Goal: Task Accomplishment & Management: Complete application form

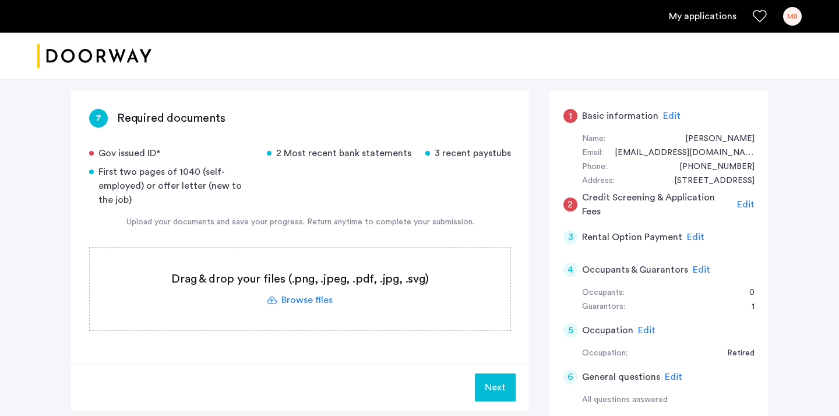
scroll to position [79, 0]
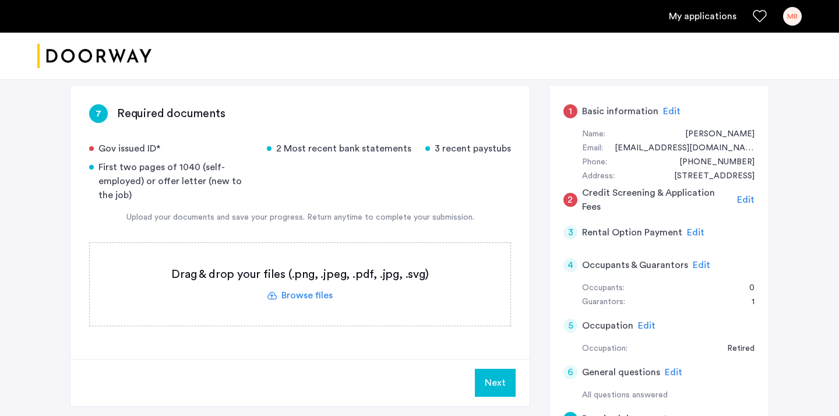
drag, startPoint x: 423, startPoint y: 148, endPoint x: 520, endPoint y: 151, distance: 97.4
click at [520, 151] on div "7 Required documents Gov issued ID* 2 Most recent bank statements 3 recent pays…" at bounding box center [300, 222] width 459 height 273
click at [504, 148] on div "3 recent paystubs" at bounding box center [468, 149] width 86 height 14
click at [300, 297] on label at bounding box center [300, 284] width 421 height 83
click at [0, 0] on input "file" at bounding box center [0, 0] width 0 height 0
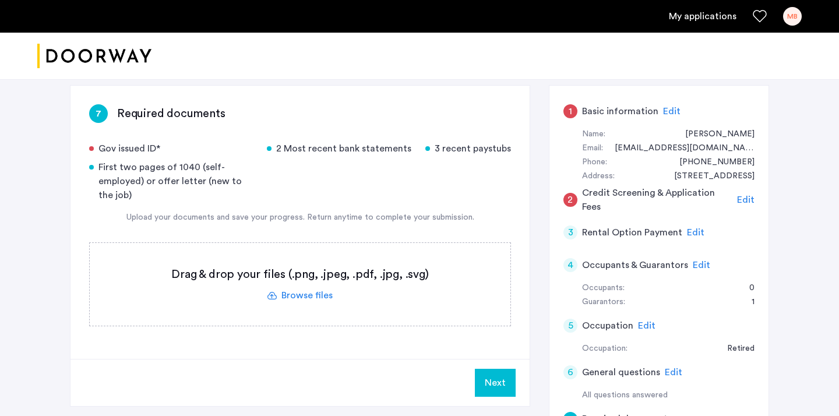
click at [335, 305] on label at bounding box center [300, 284] width 421 height 83
click at [0, 0] on input "file" at bounding box center [0, 0] width 0 height 0
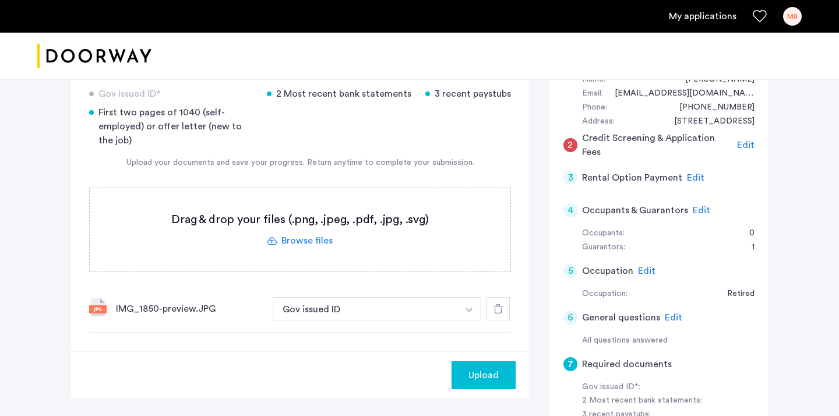
scroll to position [155, 0]
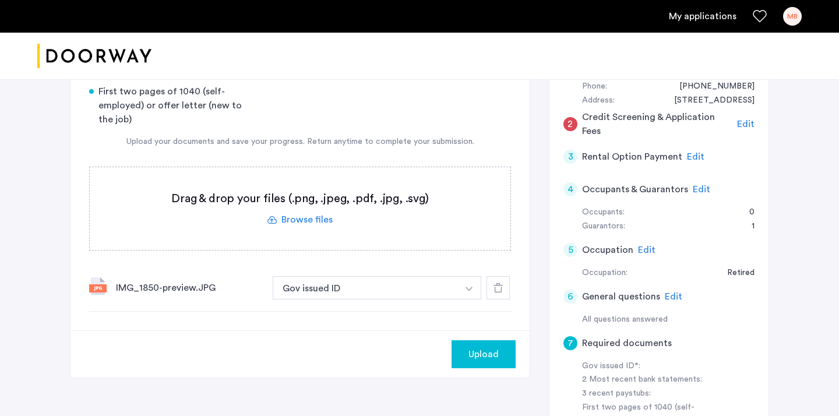
click at [481, 354] on span "Upload" at bounding box center [484, 354] width 30 height 14
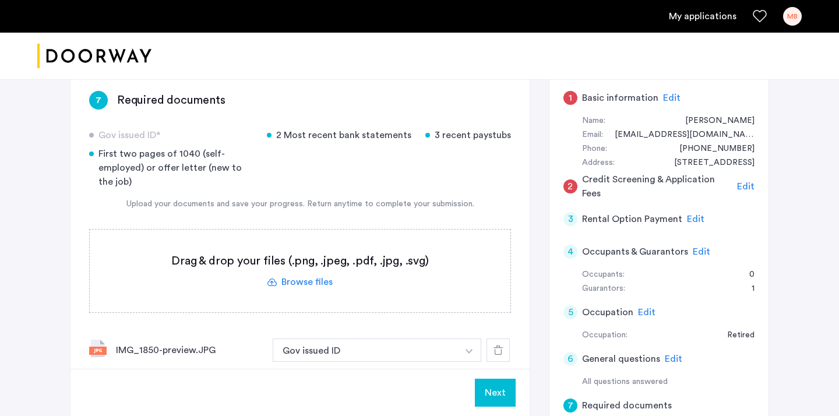
scroll to position [94, 0]
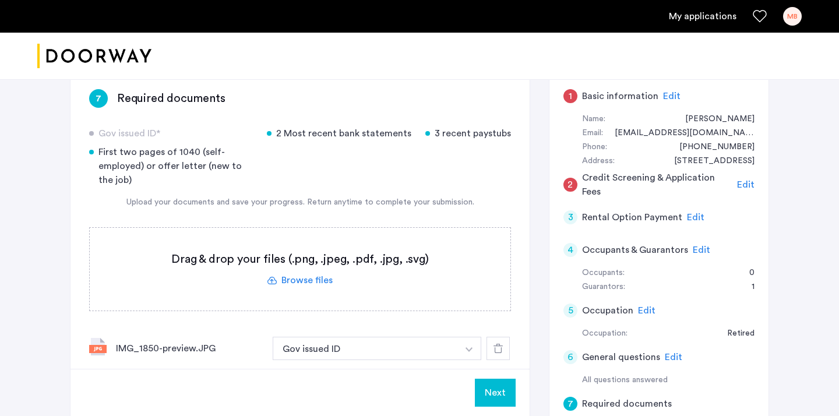
drag, startPoint x: 285, startPoint y: 136, endPoint x: 413, endPoint y: 135, distance: 128.2
click at [413, 135] on div "Gov issued ID* 2 Most recent bank statements 3 recent paystubs First two pages …" at bounding box center [300, 156] width 422 height 61
click at [283, 276] on label at bounding box center [300, 269] width 421 height 83
click at [0, 0] on input "file" at bounding box center [0, 0] width 0 height 0
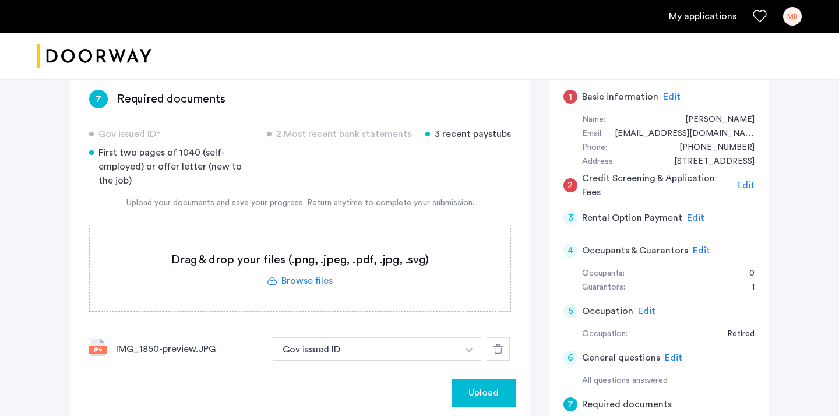
scroll to position [78, 0]
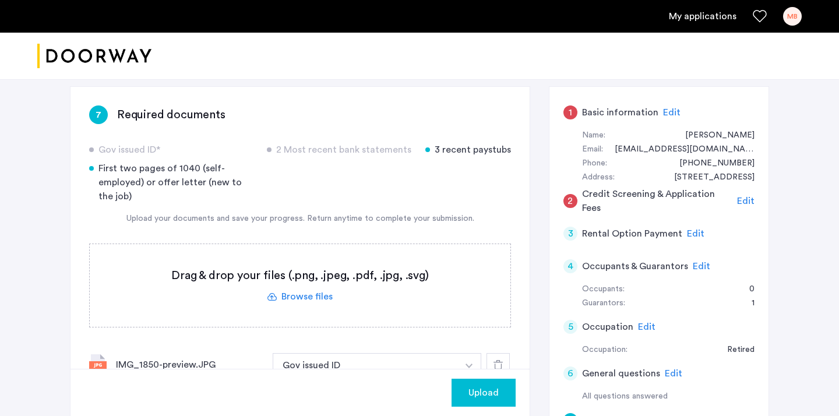
click at [480, 396] on span "Upload" at bounding box center [484, 393] width 30 height 14
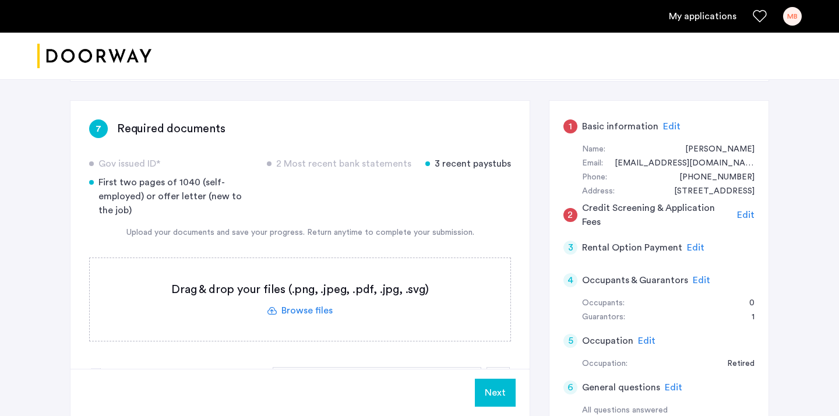
scroll to position [62, 0]
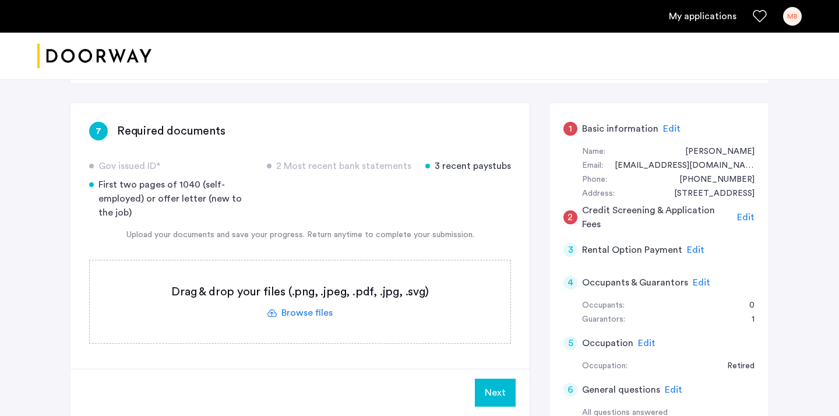
click at [670, 131] on span "Edit" at bounding box center [671, 128] width 17 height 9
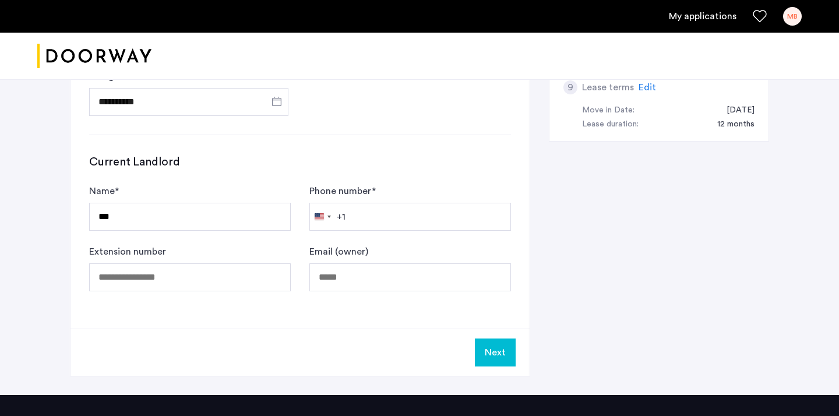
scroll to position [604, 0]
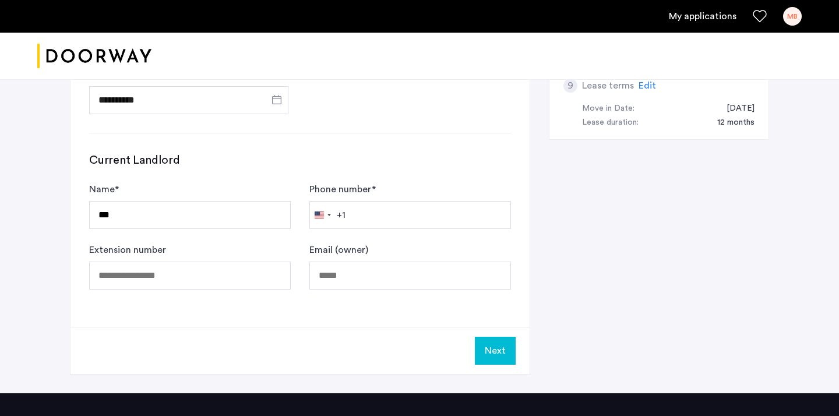
click at [490, 353] on button "Next" at bounding box center [495, 351] width 41 height 28
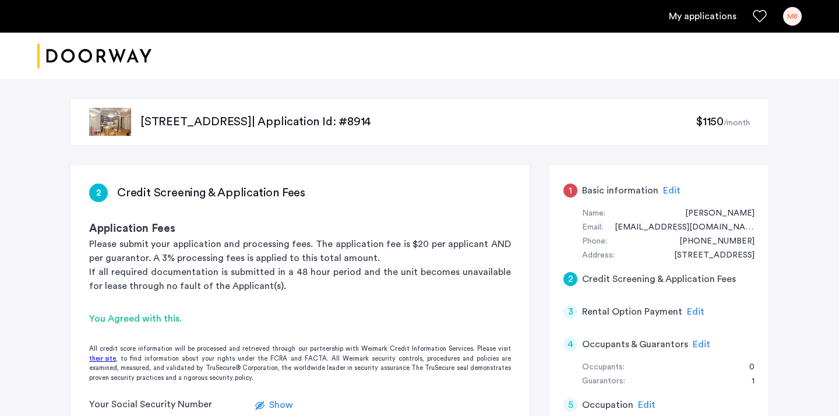
click at [571, 188] on div "1" at bounding box center [571, 191] width 14 height 14
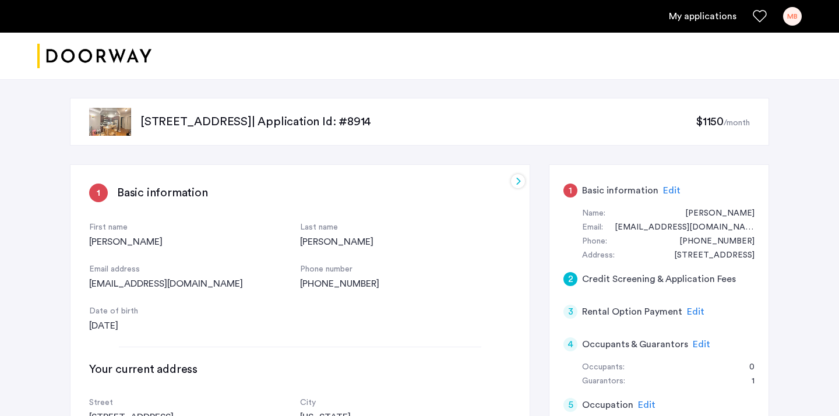
scroll to position [86, 0]
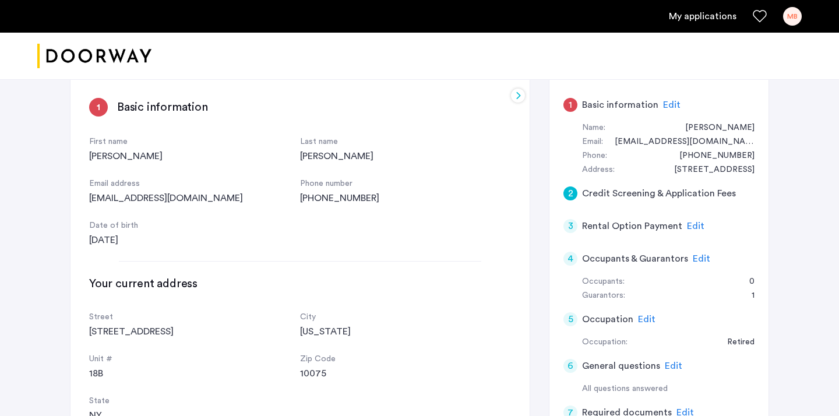
click at [569, 195] on div "2" at bounding box center [571, 193] width 14 height 14
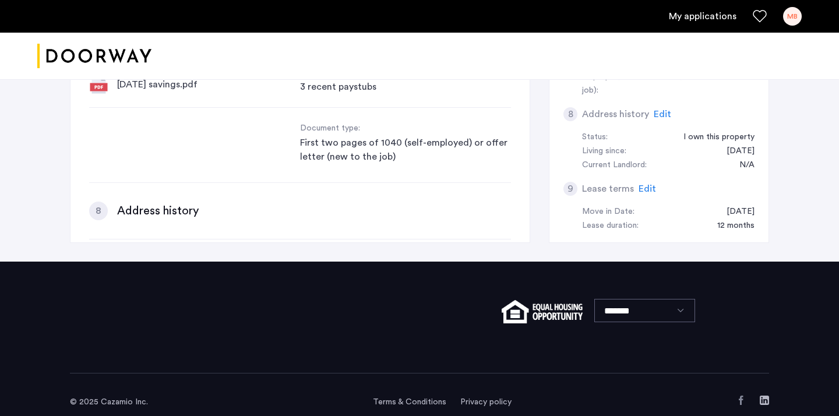
scroll to position [845, 0]
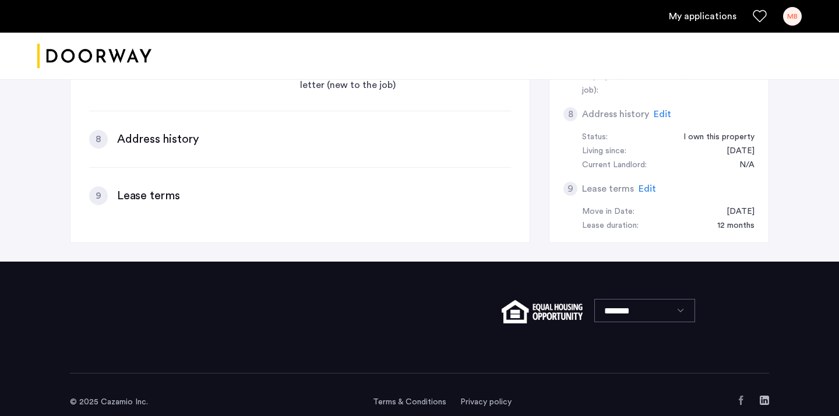
click at [380, 130] on div "8 Address history Edit" at bounding box center [300, 139] width 422 height 19
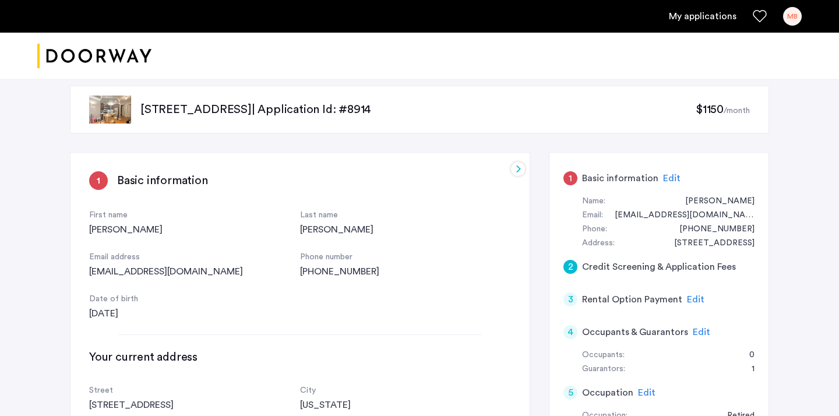
scroll to position [0, 0]
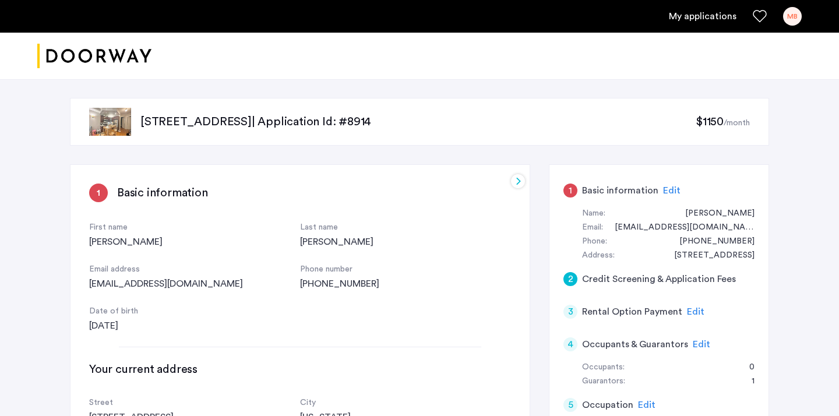
click at [666, 193] on span "Edit" at bounding box center [671, 190] width 17 height 9
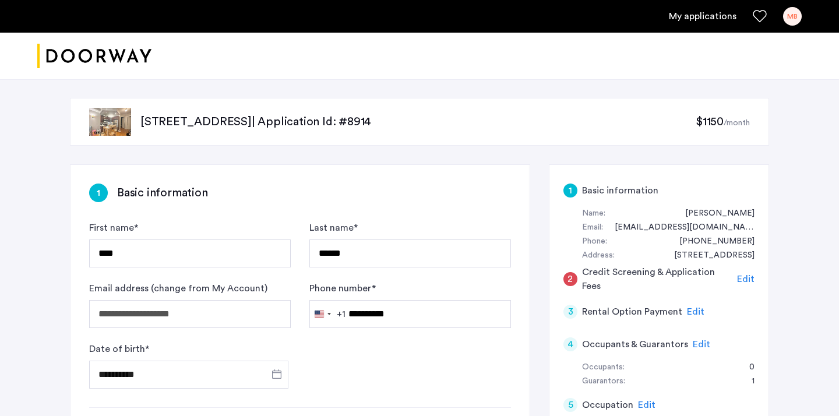
click at [747, 284] on span "Edit" at bounding box center [745, 278] width 17 height 9
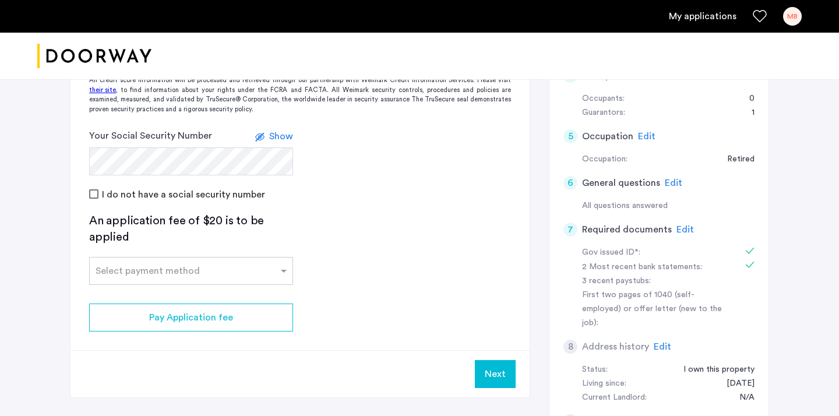
scroll to position [270, 0]
click at [497, 365] on button "Next" at bounding box center [495, 373] width 41 height 28
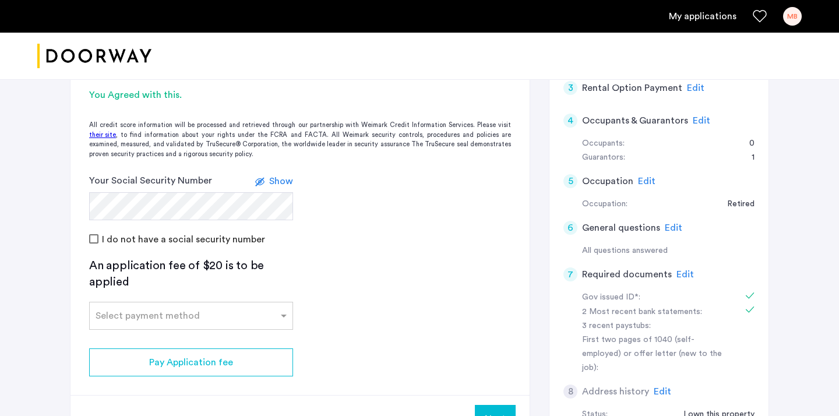
scroll to position [242, 0]
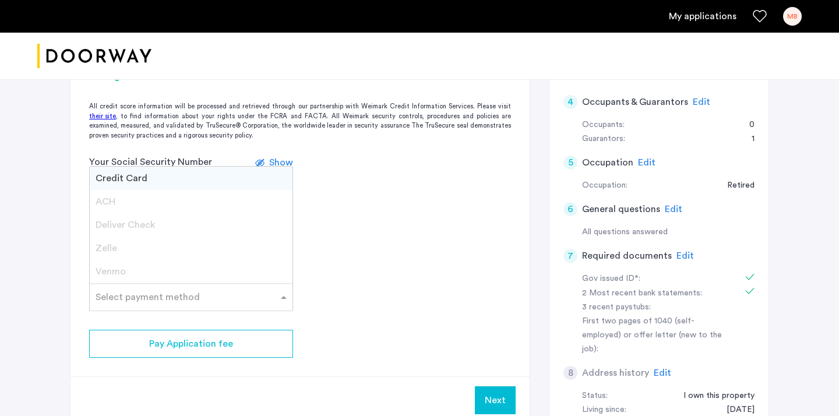
click at [180, 295] on input "text" at bounding box center [180, 295] width 168 height 8
click at [162, 178] on div "Credit Card" at bounding box center [191, 178] width 203 height 23
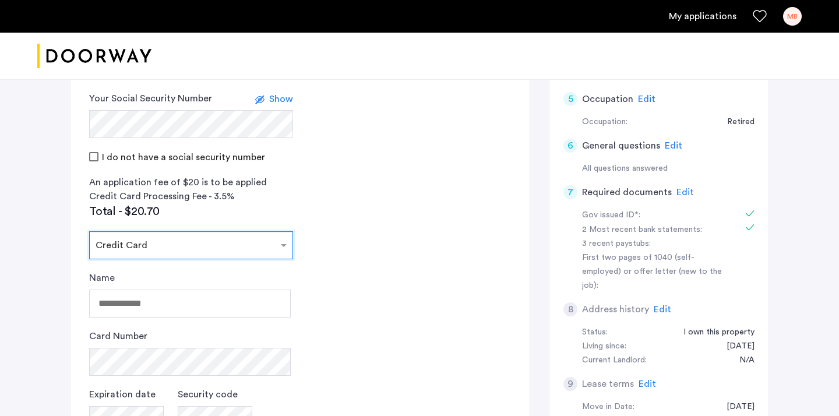
scroll to position [301, 0]
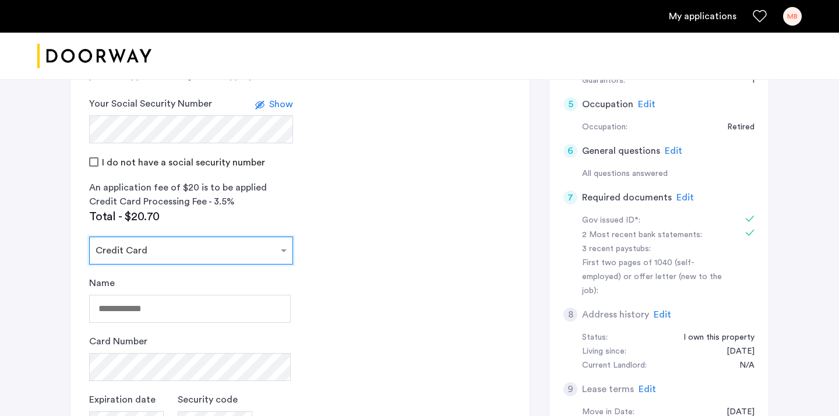
click at [153, 244] on input "text" at bounding box center [180, 248] width 168 height 8
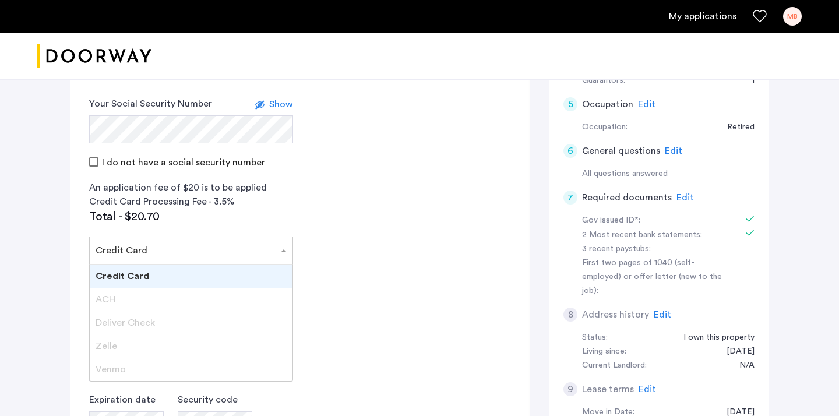
click at [152, 272] on div "Credit Card" at bounding box center [191, 276] width 203 height 23
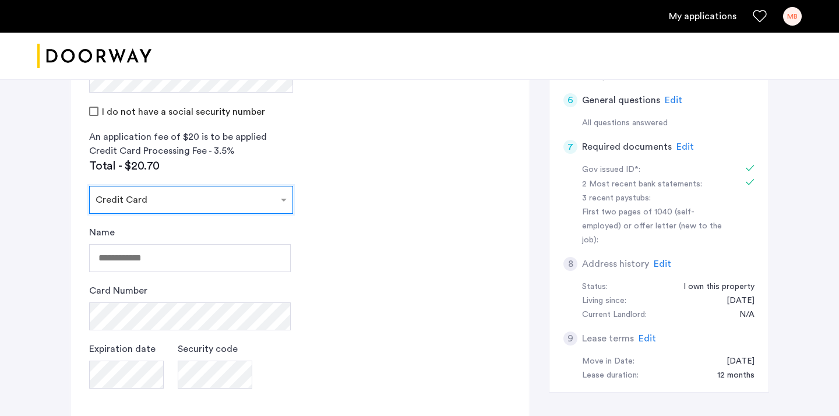
scroll to position [357, 0]
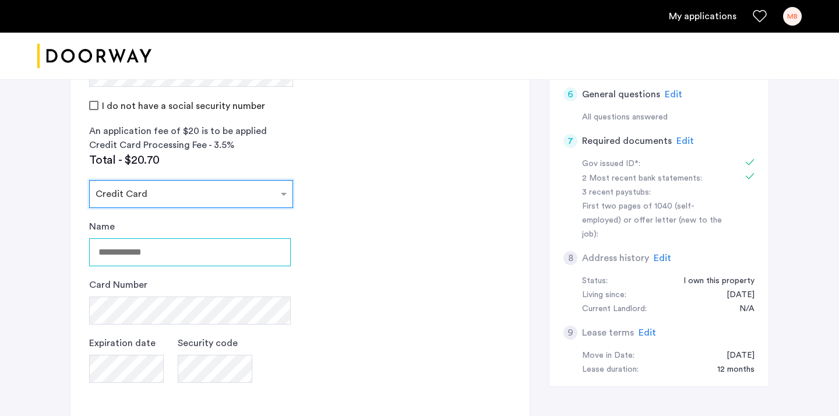
click at [153, 259] on input "Name" at bounding box center [190, 252] width 202 height 28
type input "**********"
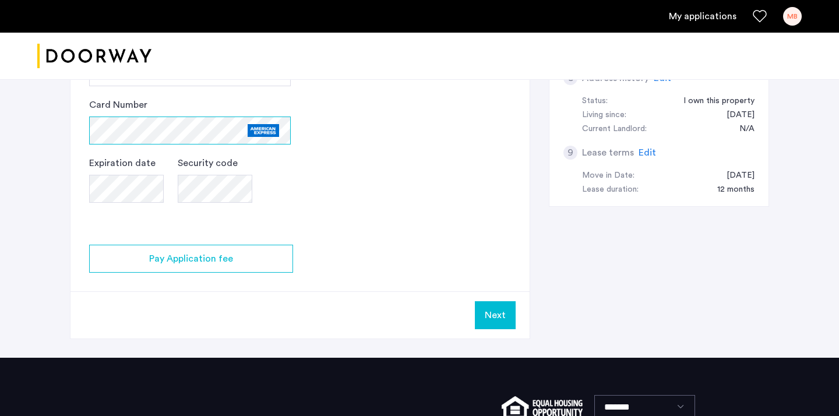
scroll to position [539, 0]
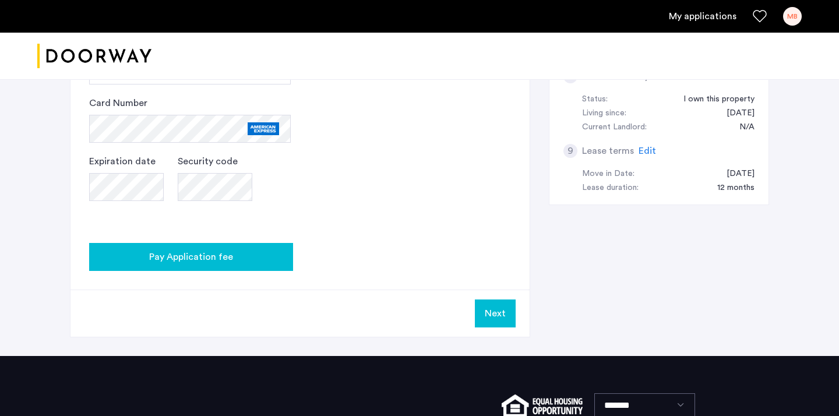
click at [248, 259] on div "Pay Application fee" at bounding box center [190, 257] width 185 height 14
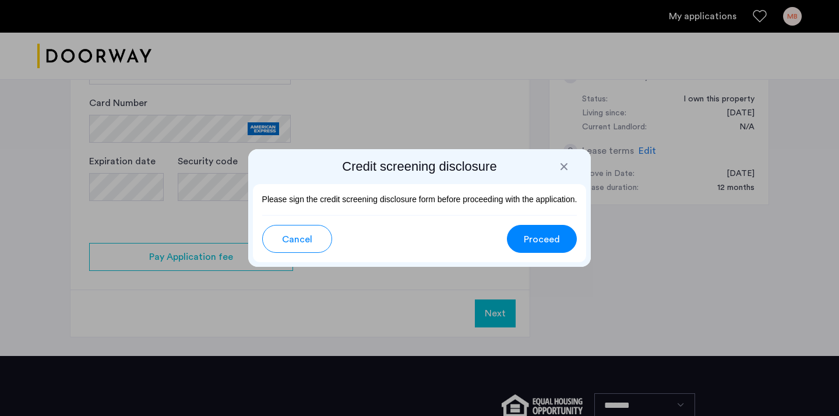
click at [551, 244] on span "Proceed" at bounding box center [542, 240] width 36 height 14
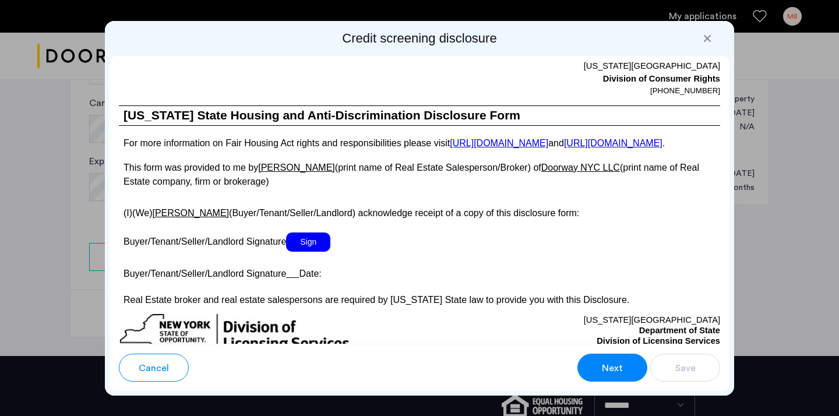
scroll to position [2110, 0]
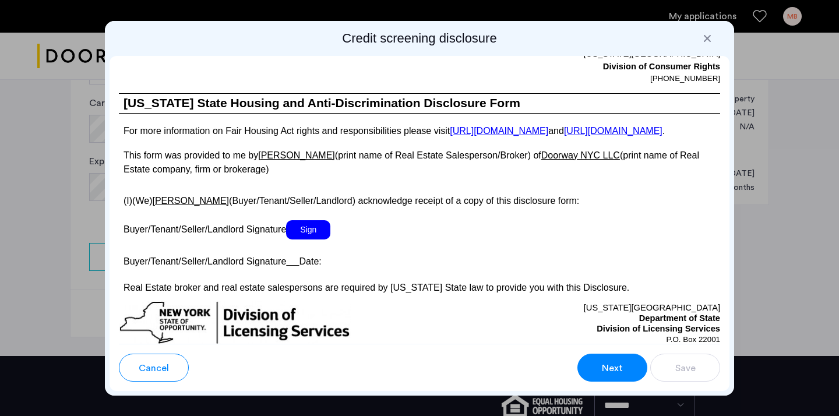
click at [310, 240] on span "Sign" at bounding box center [308, 229] width 44 height 19
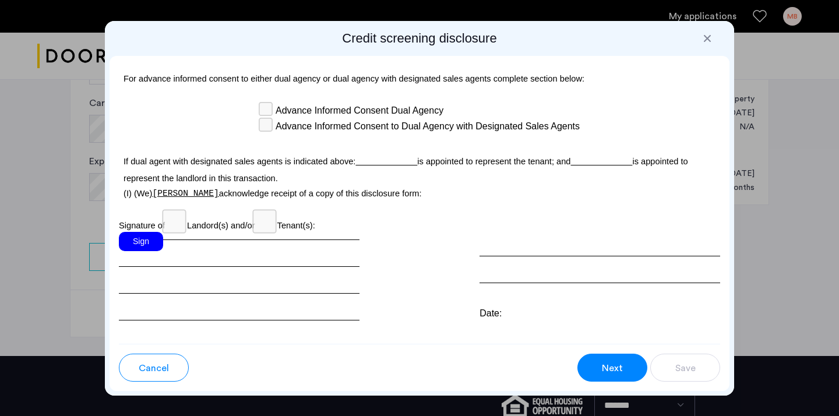
scroll to position [3448, 0]
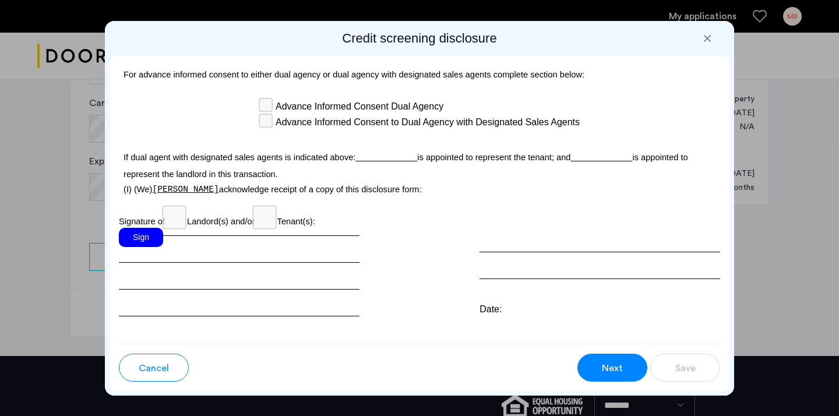
click at [147, 228] on div "Sign" at bounding box center [141, 237] width 44 height 19
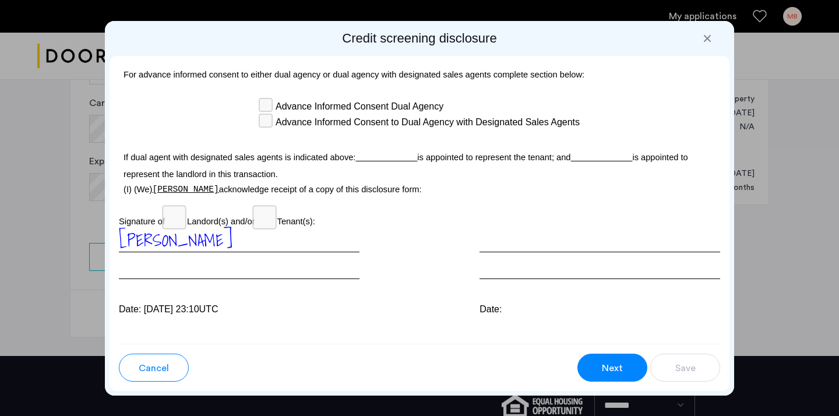
click at [613, 371] on span "Next" at bounding box center [612, 368] width 21 height 14
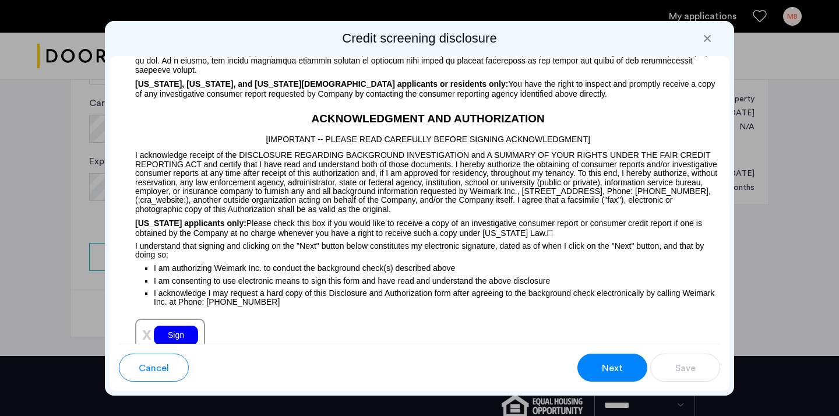
scroll to position [1229, 0]
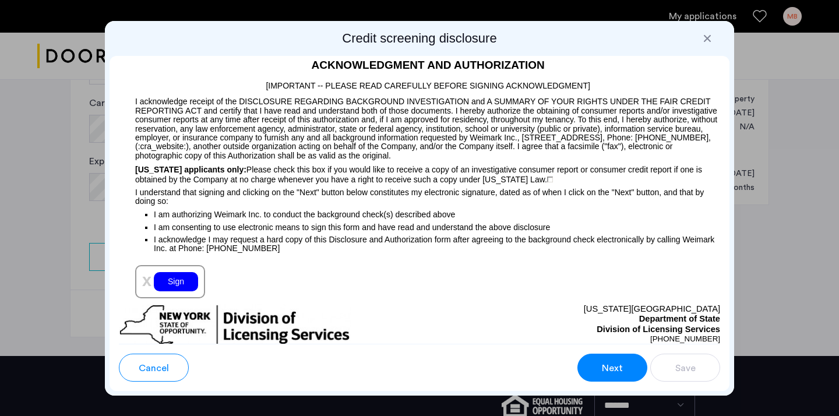
click at [176, 289] on div "Sign" at bounding box center [176, 281] width 44 height 19
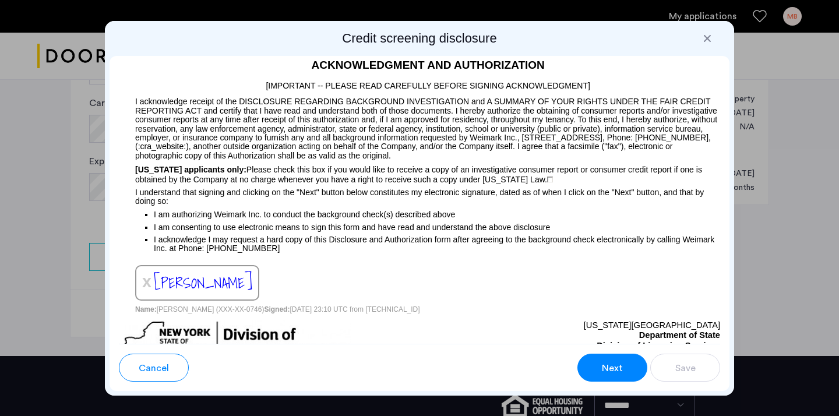
click at [614, 367] on span "Next" at bounding box center [612, 368] width 21 height 14
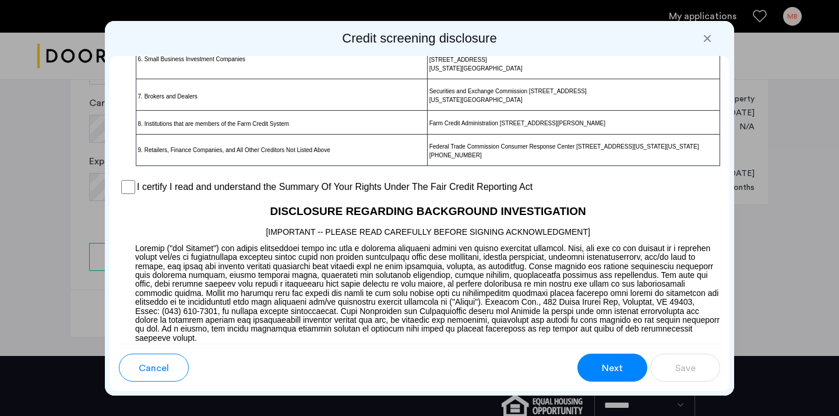
scroll to position [904, 0]
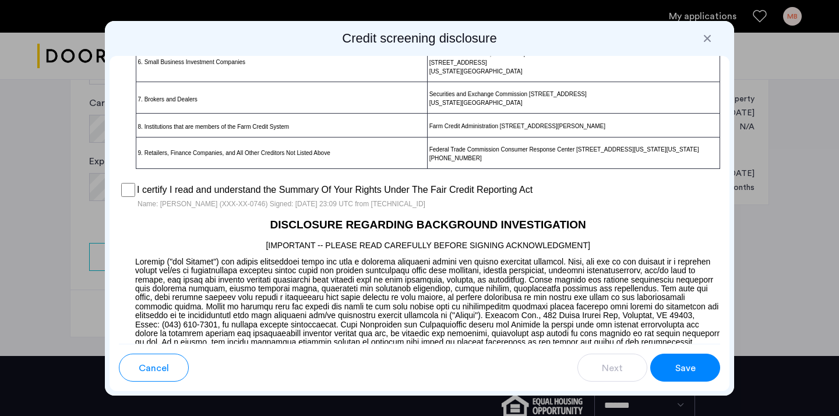
click at [691, 372] on span "Save" at bounding box center [685, 368] width 20 height 14
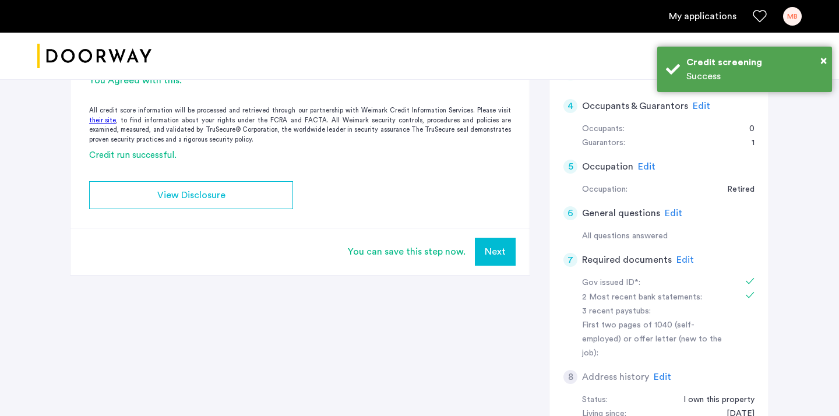
scroll to position [0, 0]
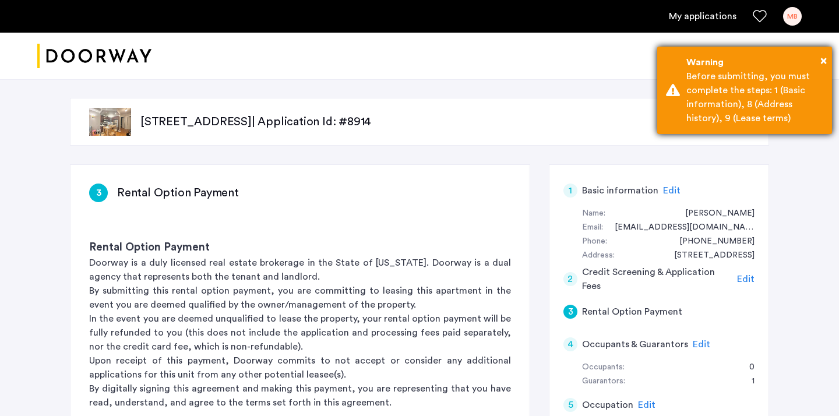
click at [691, 103] on div "Before submitting, you must complete the steps: 1 (Basic information), 8 (Addre…" at bounding box center [755, 97] width 137 height 56
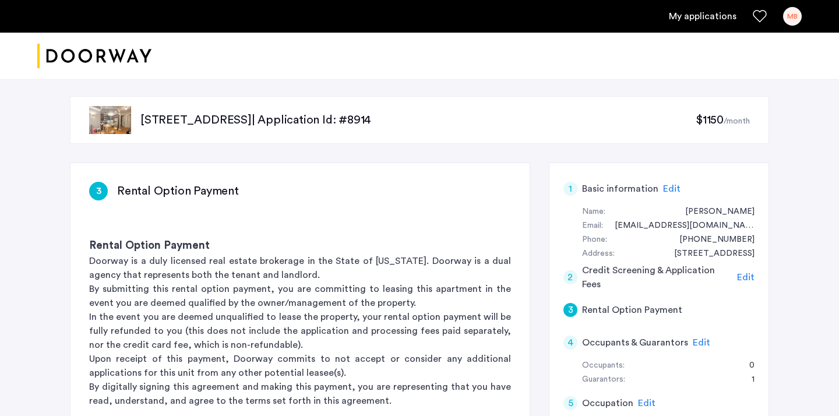
scroll to position [1, 0]
click at [664, 188] on span "Edit" at bounding box center [671, 189] width 17 height 9
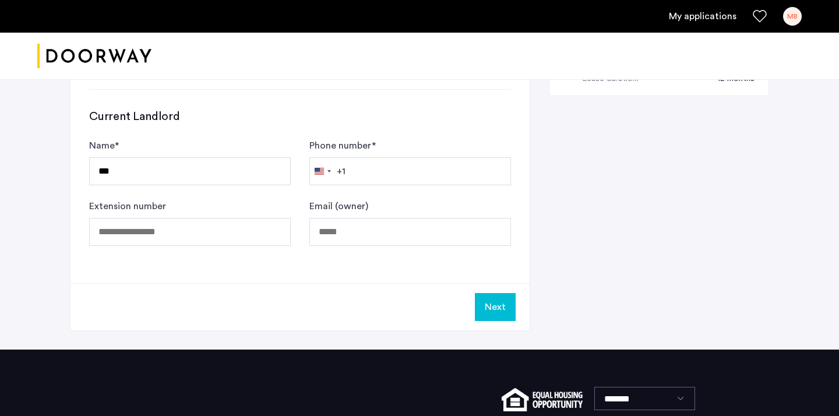
scroll to position [654, 0]
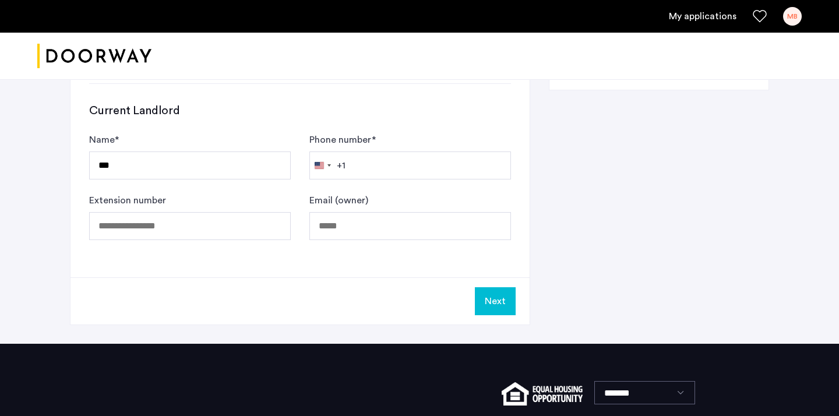
click at [502, 297] on button "Next" at bounding box center [495, 301] width 41 height 28
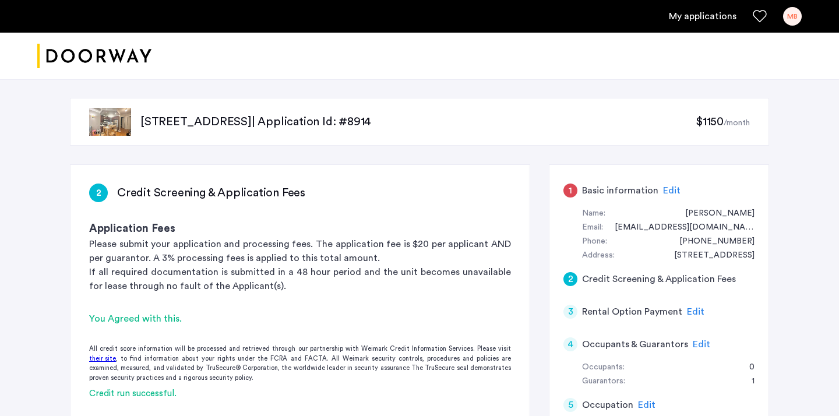
click at [669, 191] on span "Edit" at bounding box center [671, 190] width 17 height 9
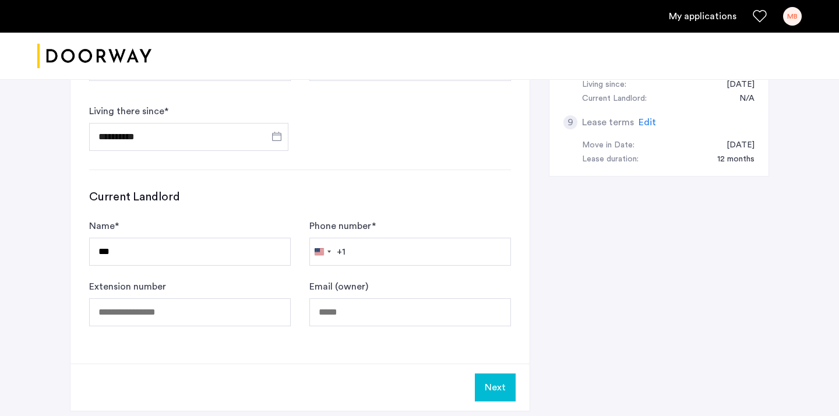
scroll to position [607, 0]
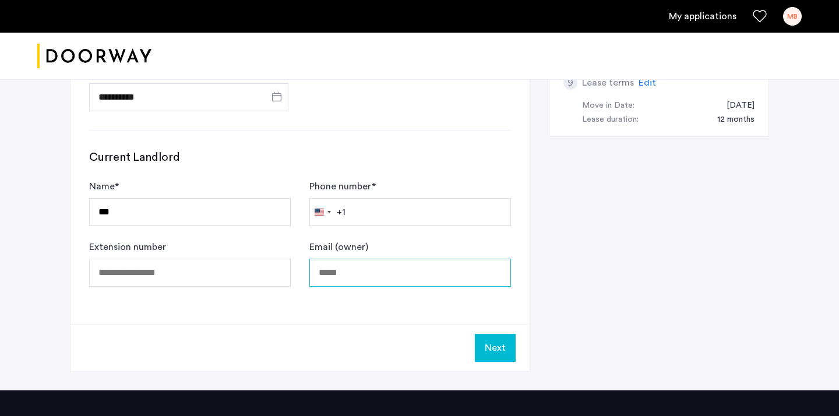
click at [376, 274] on input "Email (owner)" at bounding box center [410, 273] width 202 height 28
type input "**********"
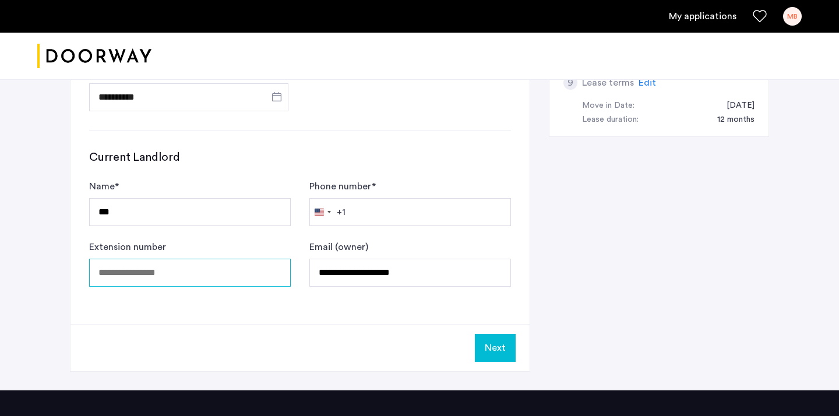
click at [168, 272] on input "Extension number" at bounding box center [190, 273] width 202 height 28
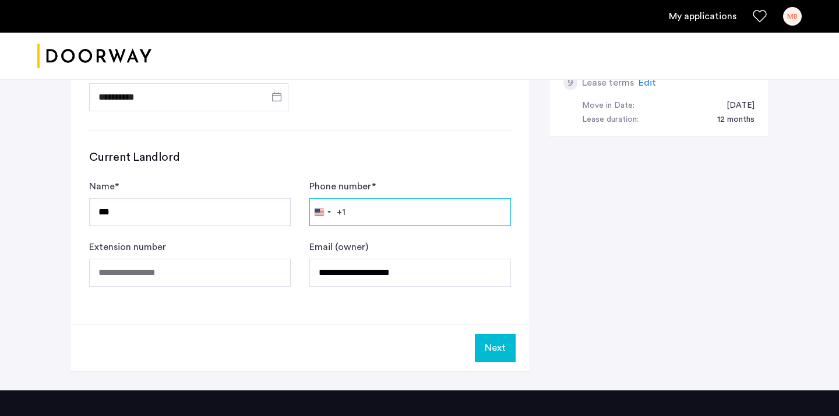
click at [383, 219] on input "Phone number *" at bounding box center [410, 212] width 202 height 28
type input "**********"
click at [488, 350] on button "Next" at bounding box center [495, 348] width 41 height 28
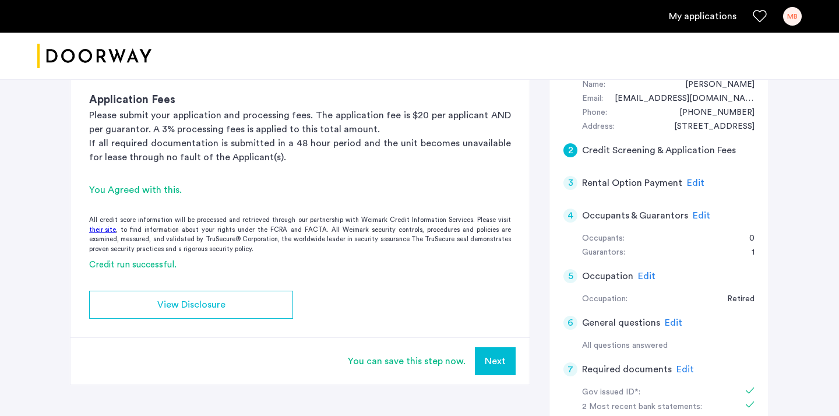
scroll to position [161, 0]
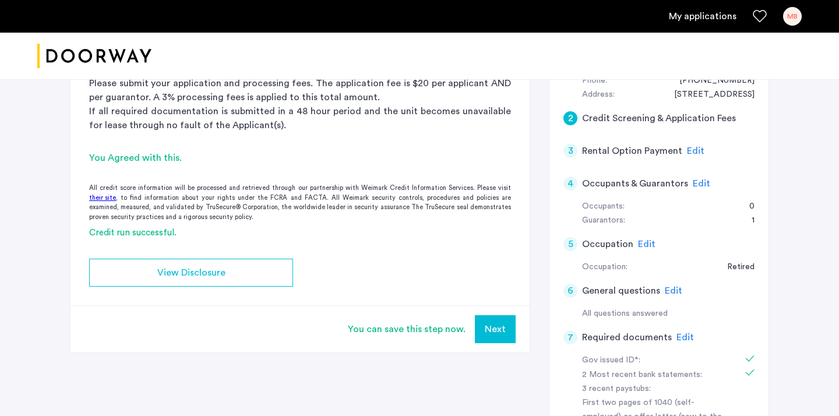
click at [497, 330] on button "Next" at bounding box center [495, 329] width 41 height 28
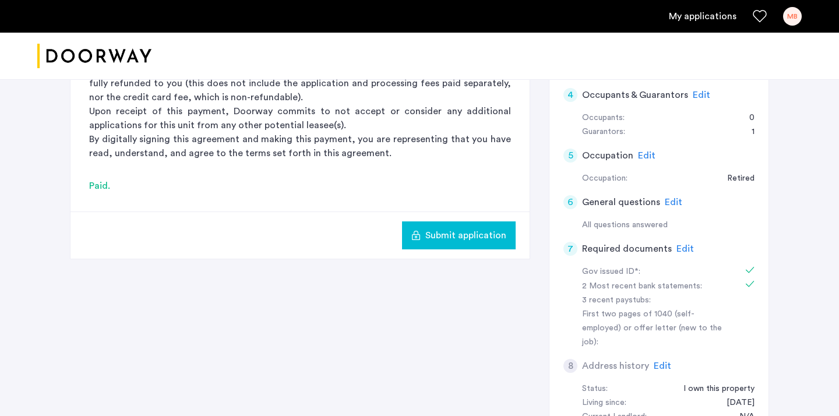
scroll to position [256, 0]
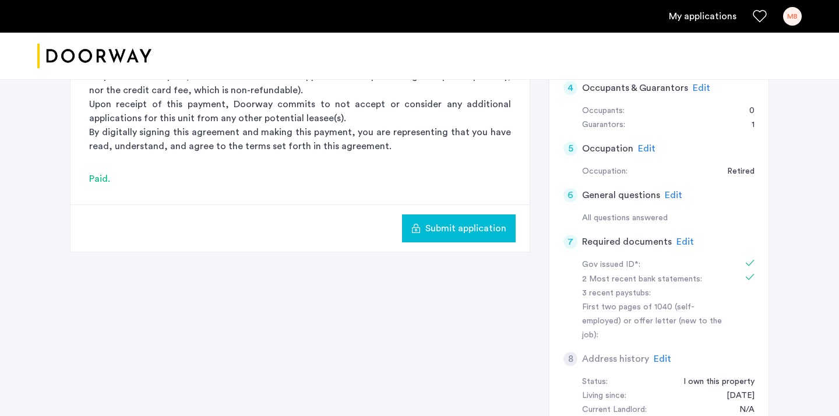
click at [470, 234] on span "Submit application" at bounding box center [465, 228] width 81 height 14
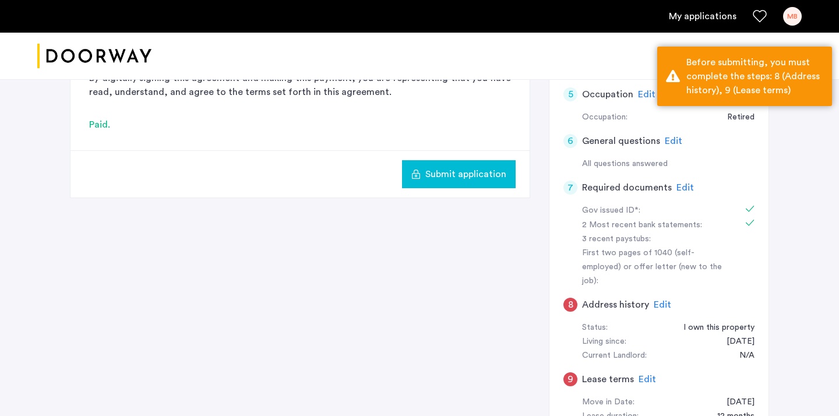
scroll to position [319, 0]
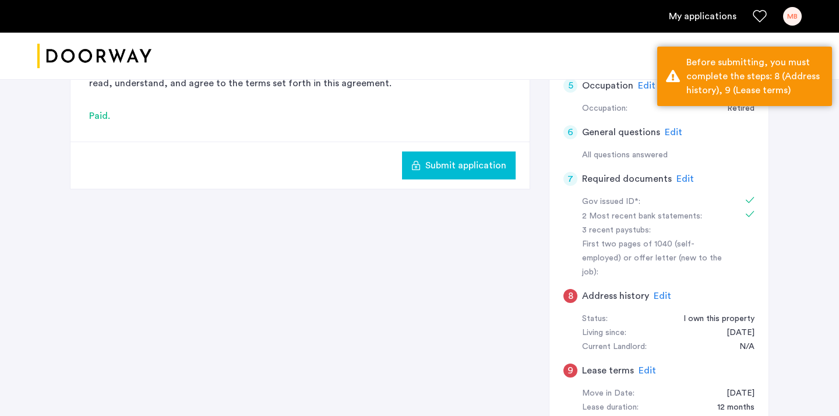
click at [658, 291] on span "Edit" at bounding box center [662, 295] width 17 height 9
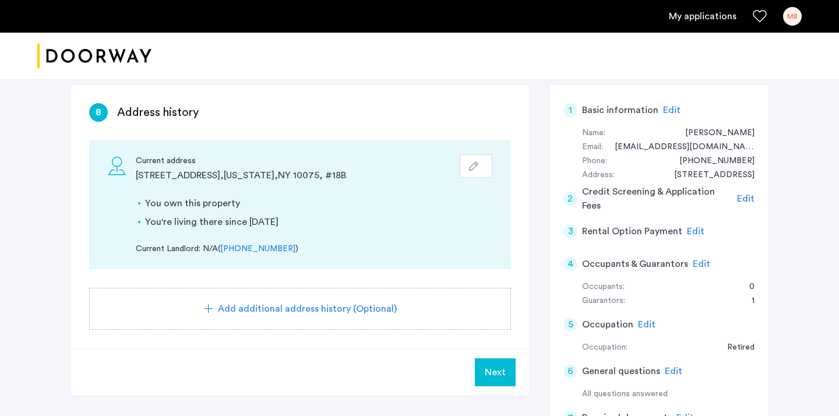
scroll to position [78, 0]
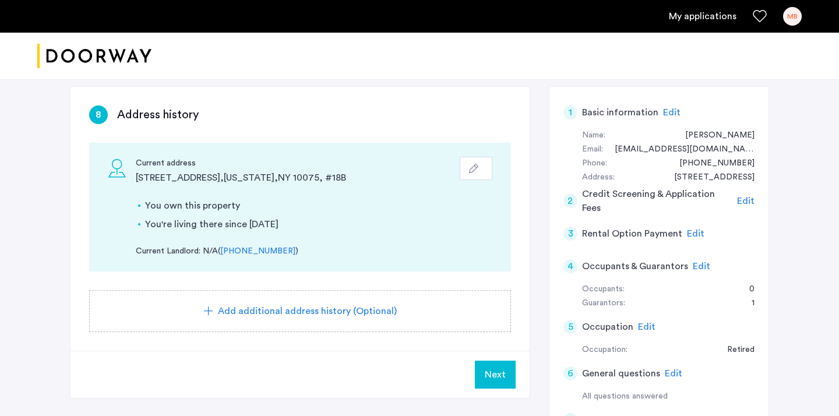
click at [494, 379] on span "Next" at bounding box center [495, 375] width 21 height 14
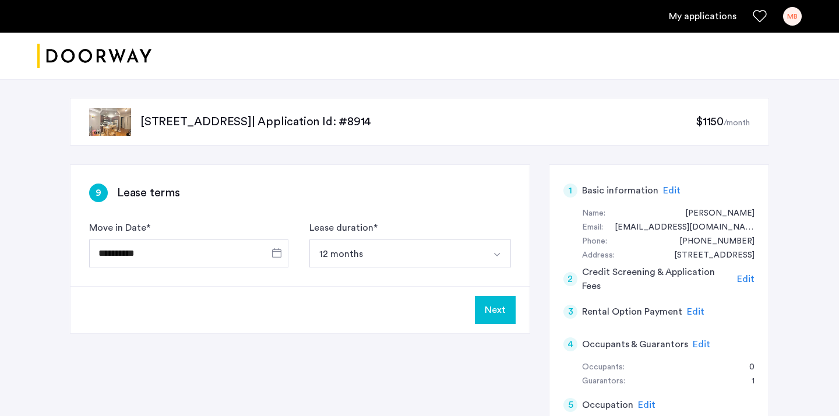
click at [494, 300] on button "Next" at bounding box center [495, 310] width 41 height 28
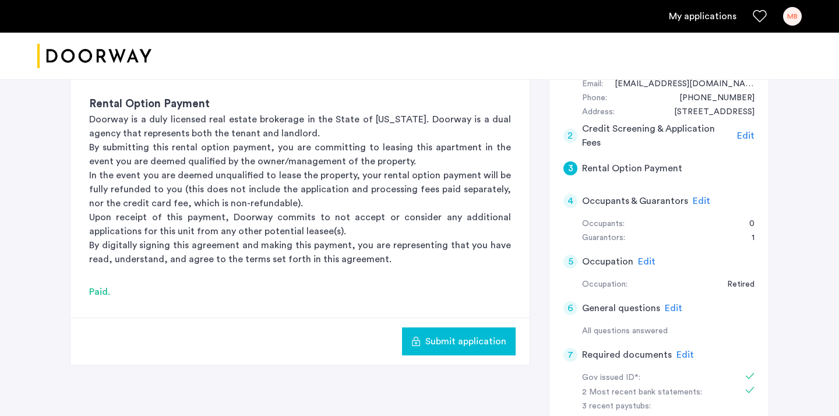
scroll to position [154, 0]
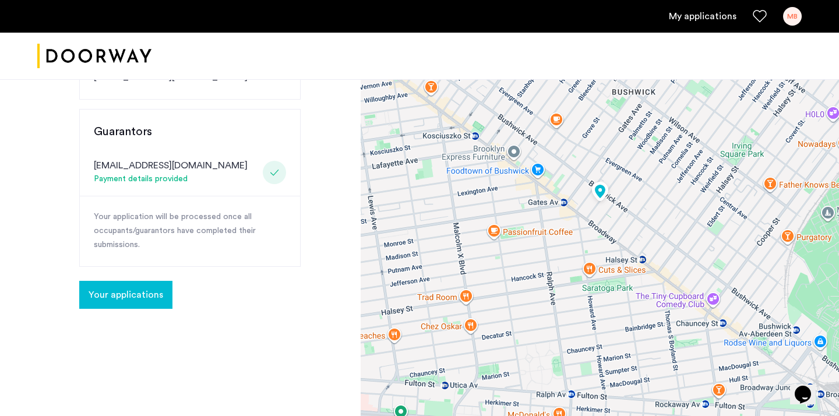
scroll to position [223, 0]
click at [135, 293] on span "Your applications" at bounding box center [126, 294] width 75 height 14
